Goal: Transaction & Acquisition: Subscribe to service/newsletter

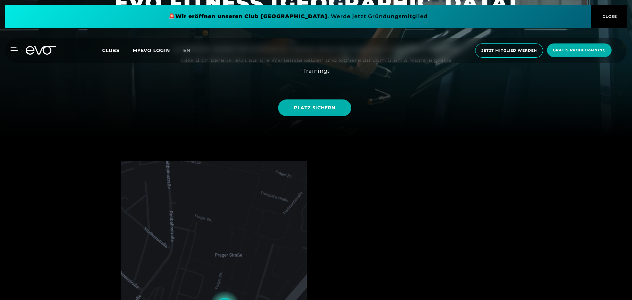
scroll to position [198, 0]
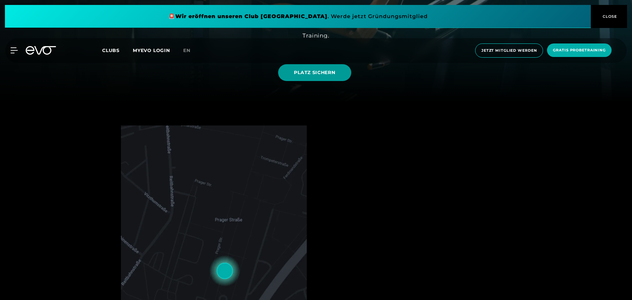
click at [313, 81] on link "PLATZ SICHERN" at bounding box center [314, 72] width 73 height 17
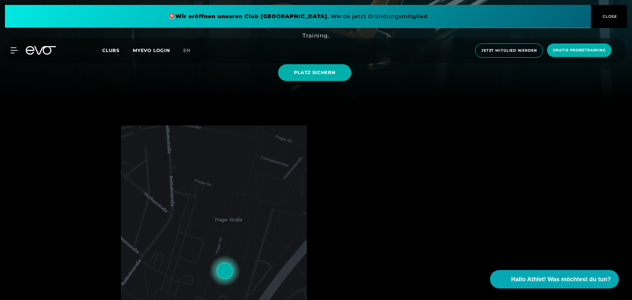
click at [5, 45] on div "MyEVO Login Über EVO Mitgliedschaften Probetraining TAGESPASS EVO Studios [GEOG…" at bounding box center [316, 50] width 632 height 35
click at [14, 52] on icon at bounding box center [16, 50] width 10 height 6
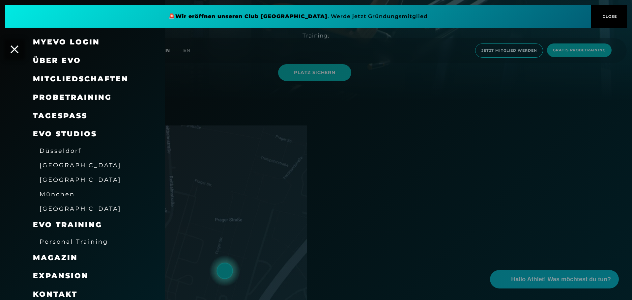
click at [68, 79] on span "Mitgliedschaften" at bounding box center [81, 78] width 96 height 9
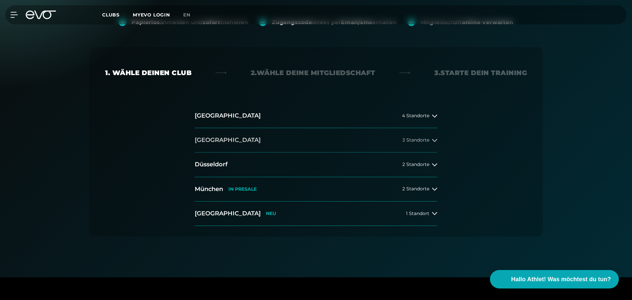
scroll to position [99, 0]
click at [422, 164] on span "2 Standorte" at bounding box center [415, 164] width 27 height 5
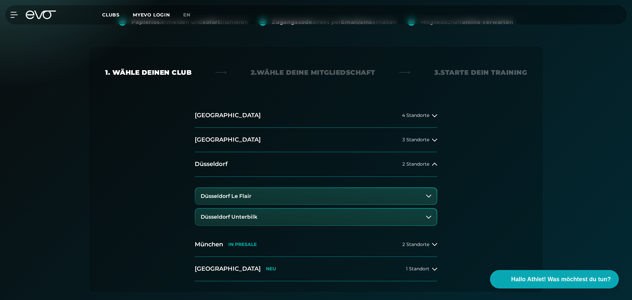
click at [312, 192] on button "Düsseldorf Le Flair" at bounding box center [315, 196] width 241 height 16
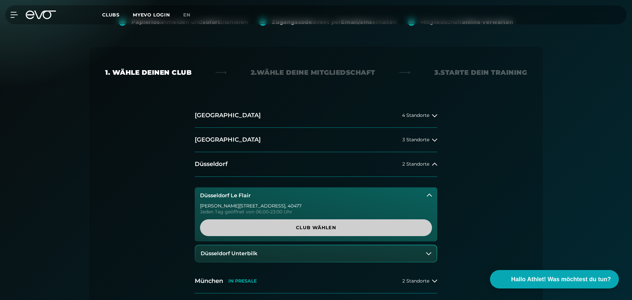
click at [281, 232] on link "Club wählen" at bounding box center [316, 227] width 232 height 17
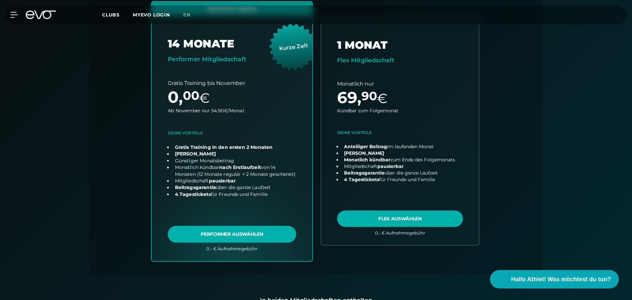
scroll to position [244, 0]
